Goal: Find specific page/section: Find specific page/section

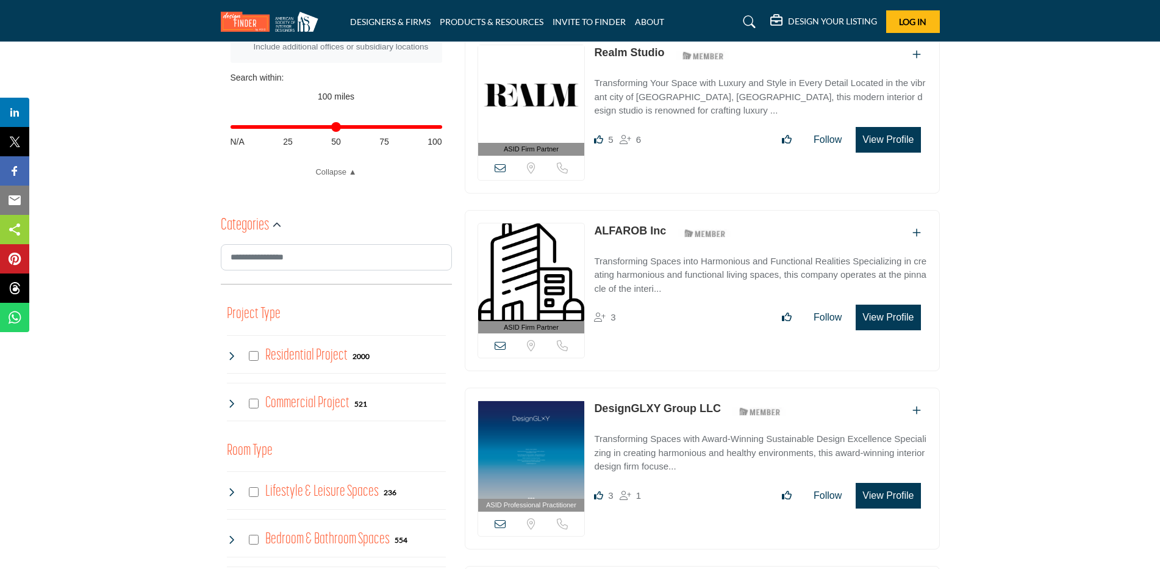
scroll to position [549, 0]
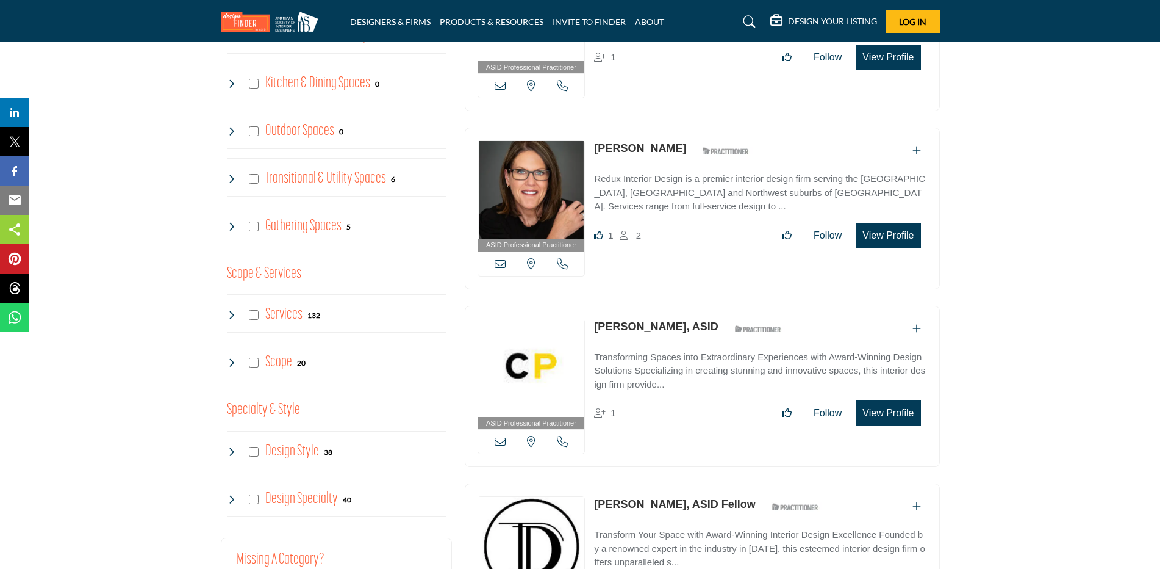
scroll to position [798, 0]
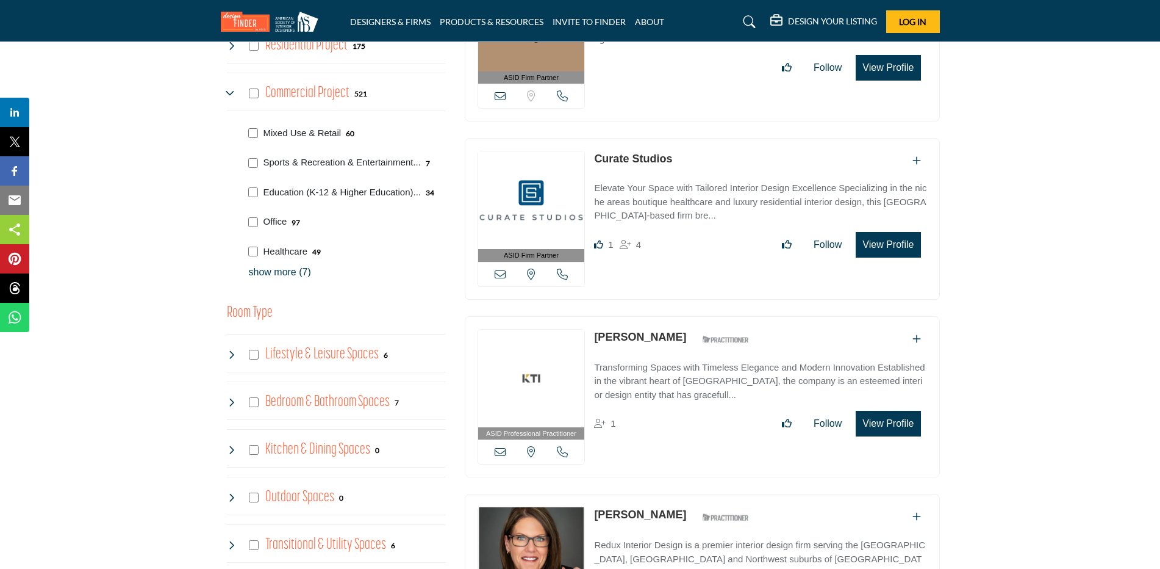
click at [271, 273] on p "show more (7)" at bounding box center [347, 272] width 197 height 15
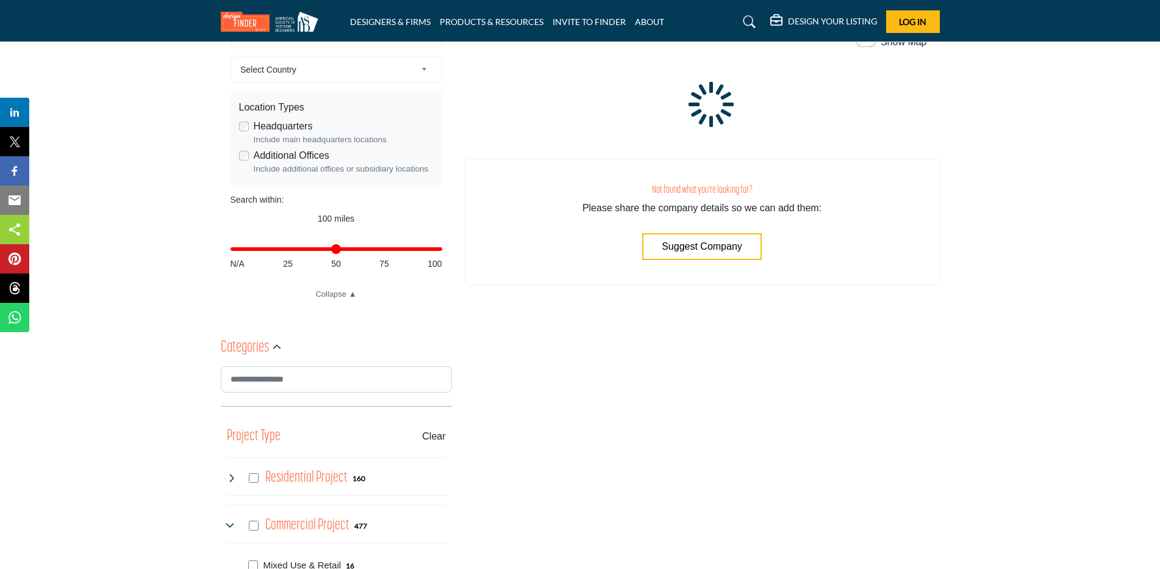
scroll to position [732, 0]
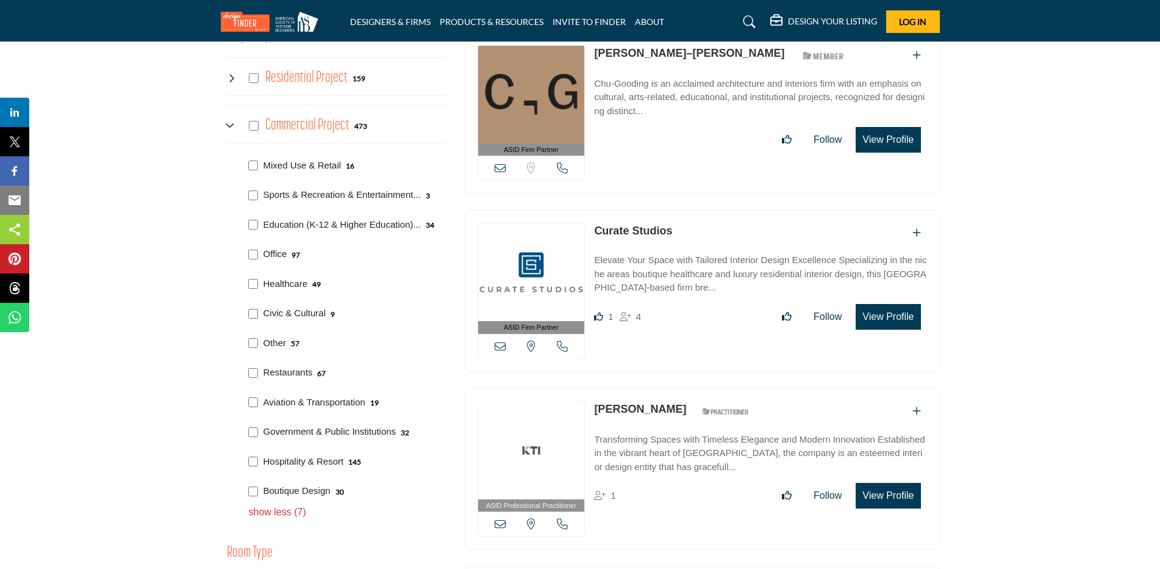
scroll to position [854, 0]
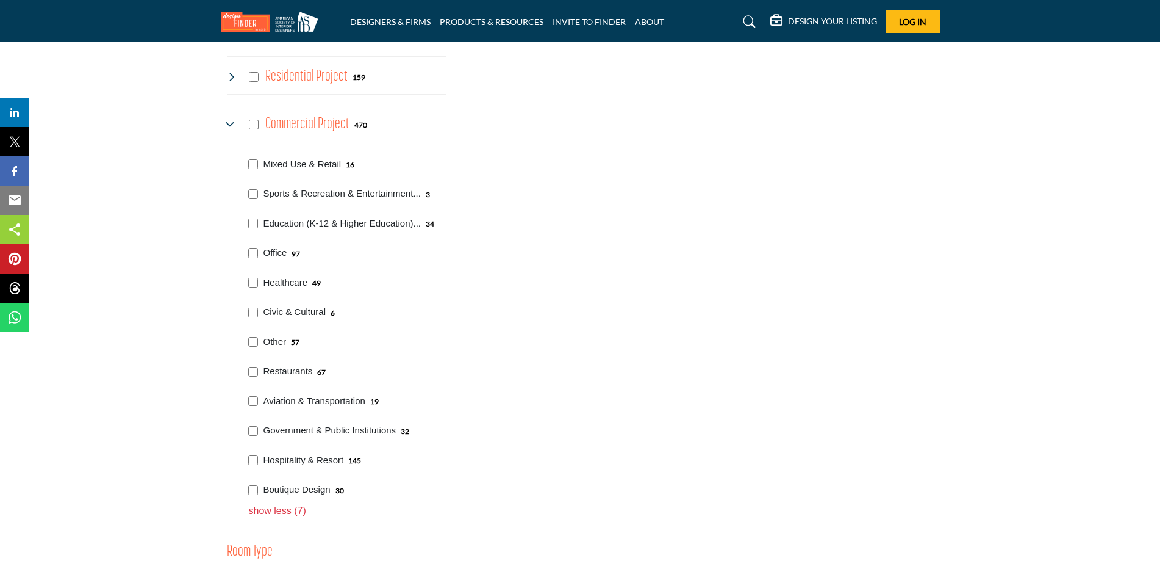
scroll to position [854, 0]
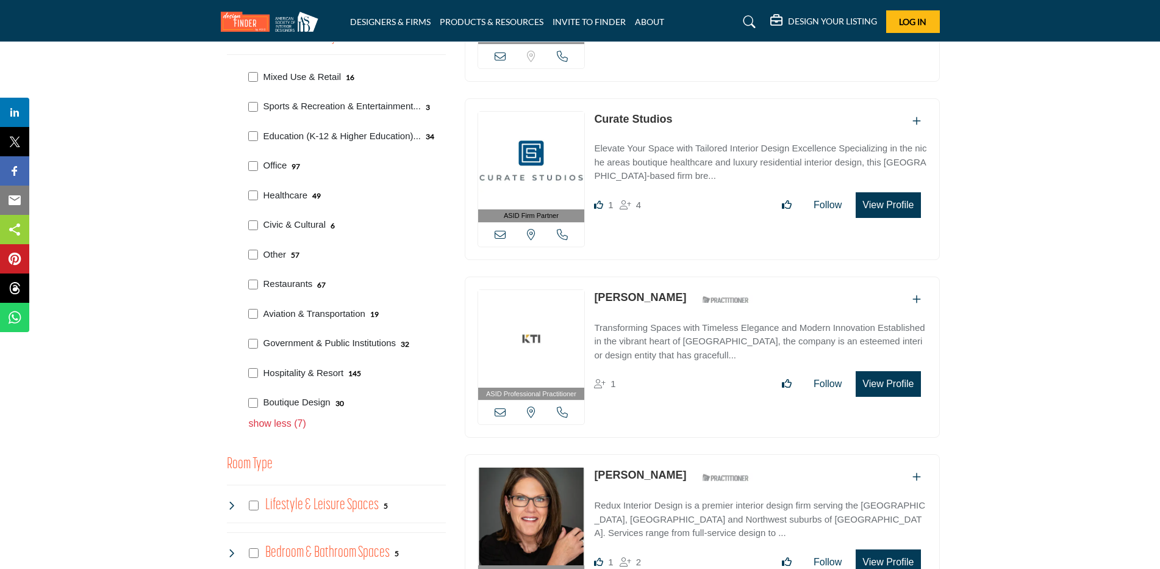
click at [251, 252] on div "Mixed Use & Retail 16 3 34 6" at bounding box center [336, 246] width 219 height 370
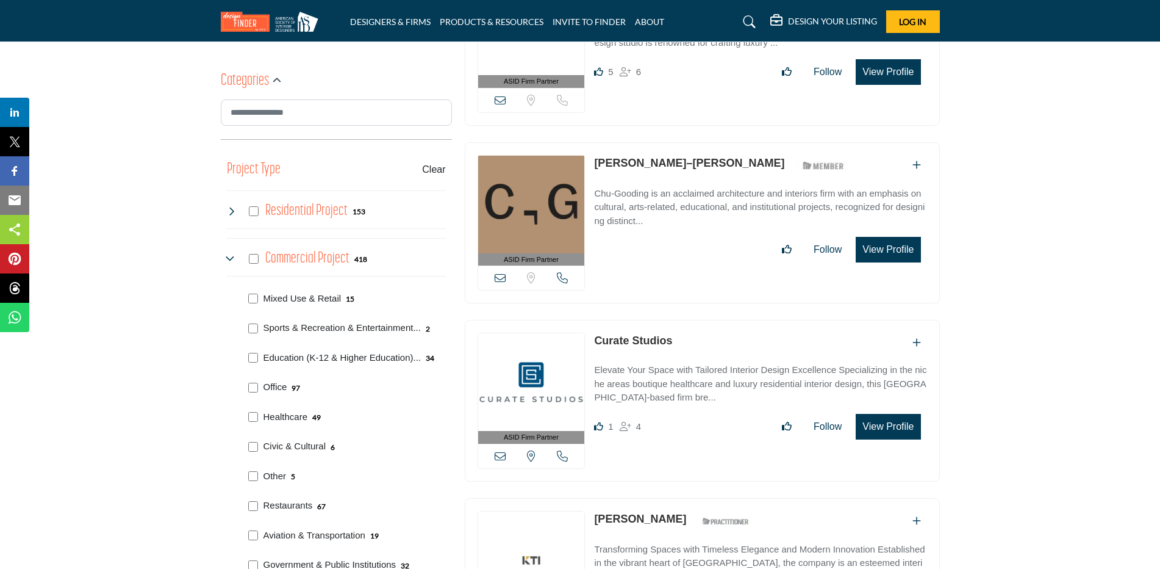
scroll to position [793, 0]
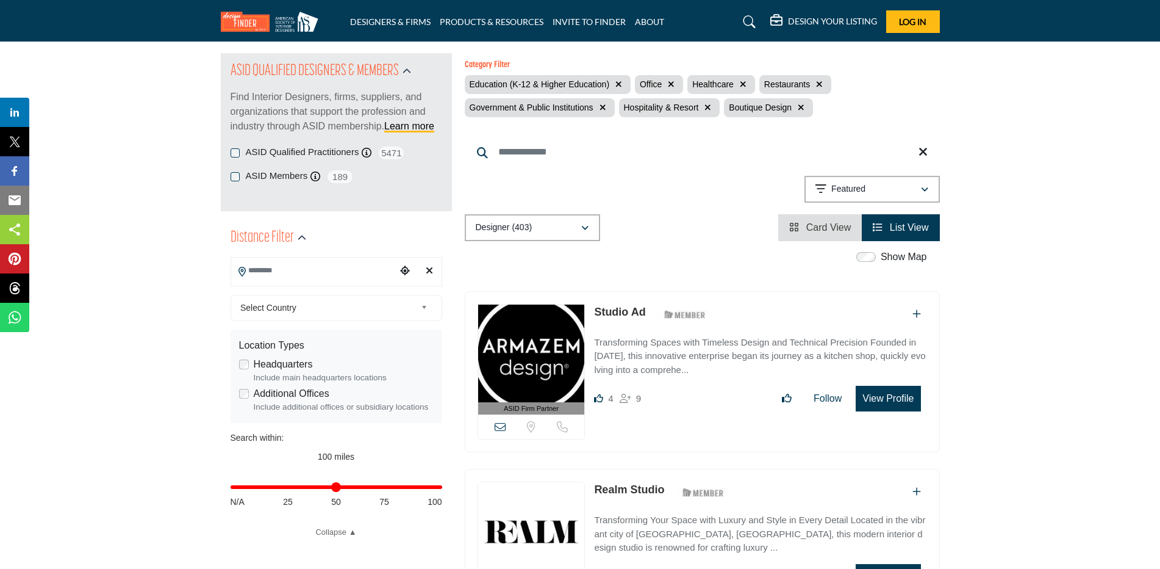
scroll to position [915, 0]
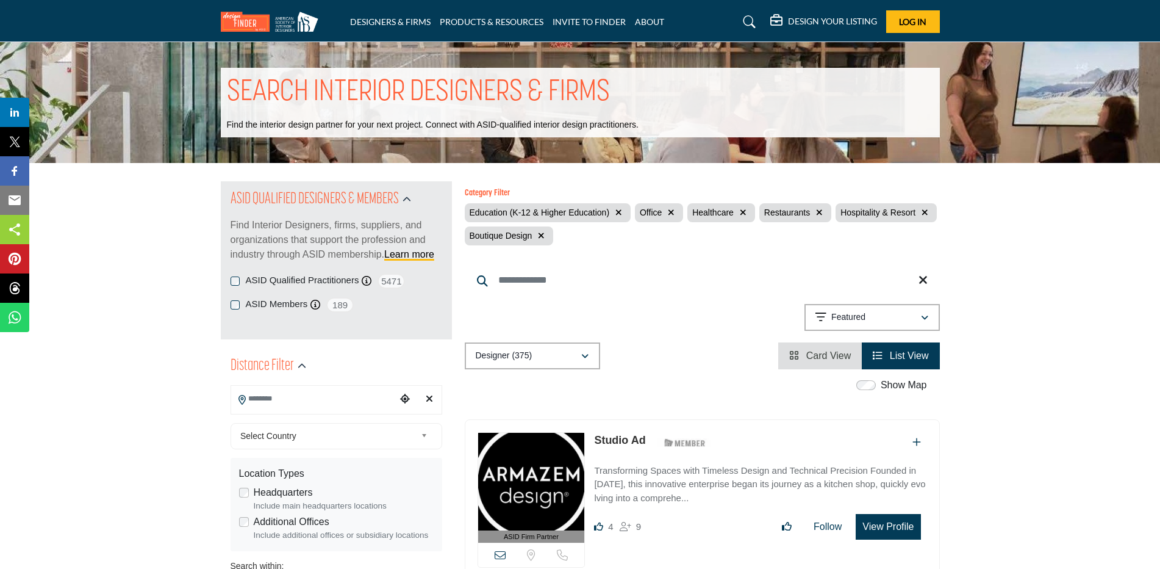
click at [670, 213] on icon "button" at bounding box center [671, 212] width 7 height 9
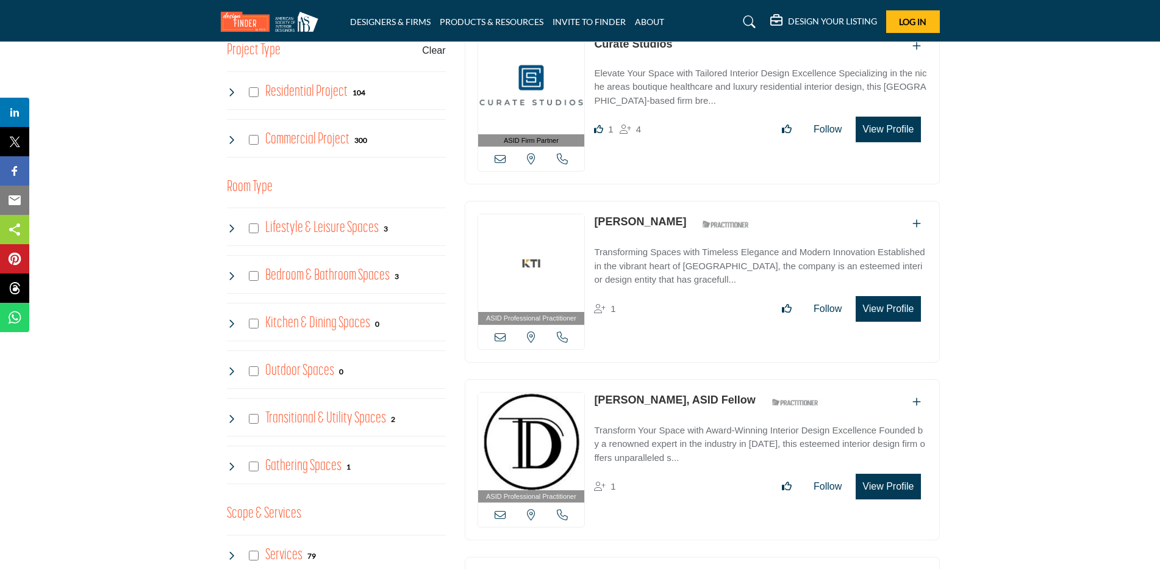
scroll to position [671, 0]
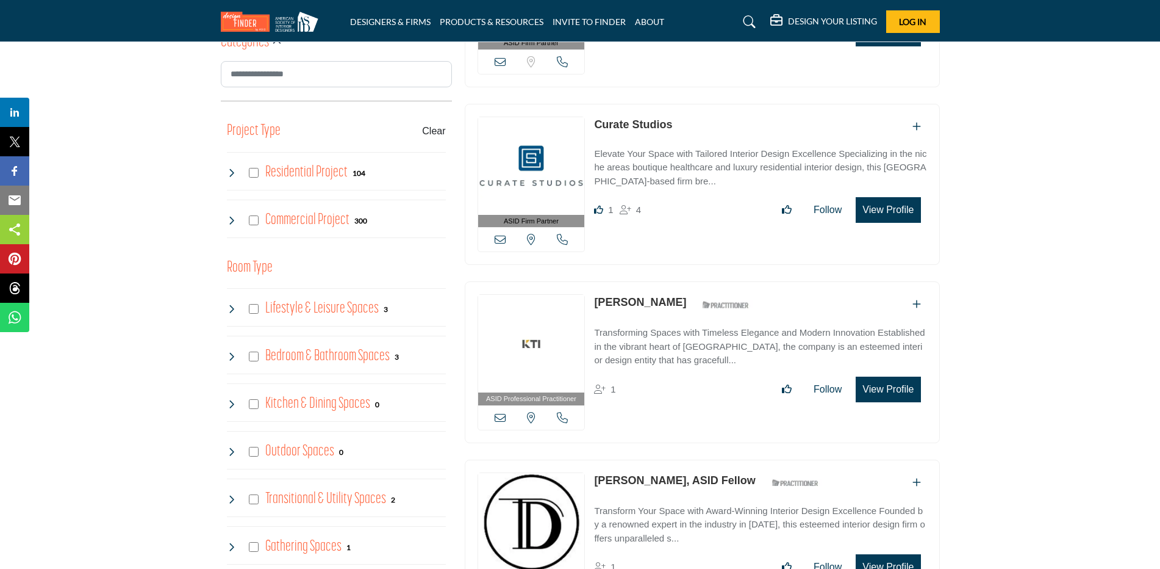
click at [287, 221] on h4 "Commercial Project" at bounding box center [307, 219] width 84 height 21
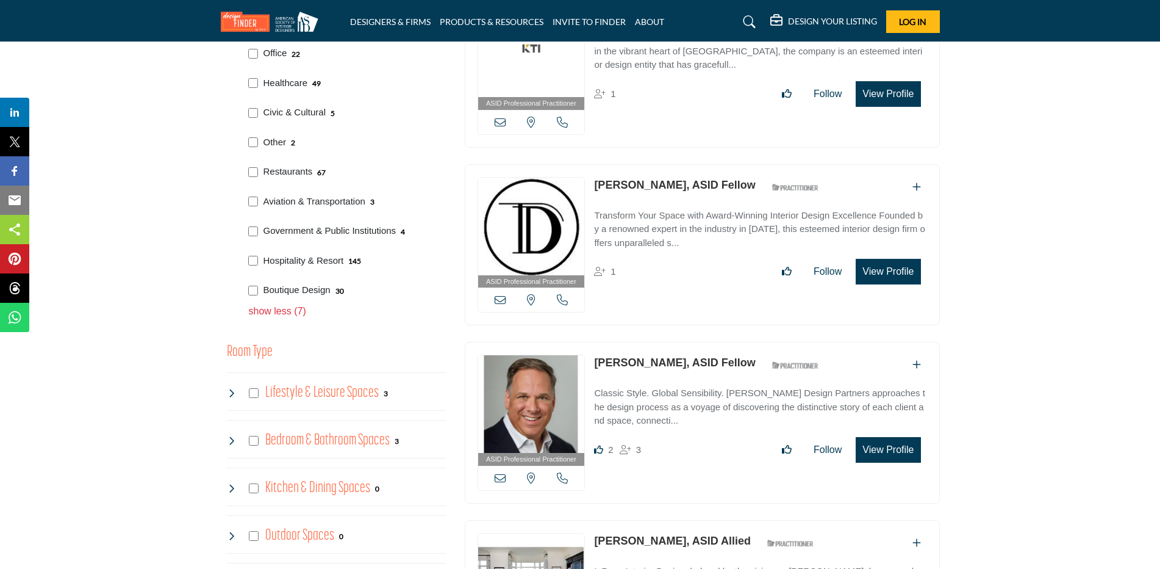
scroll to position [732, 0]
